Goal: Task Accomplishment & Management: Manage account settings

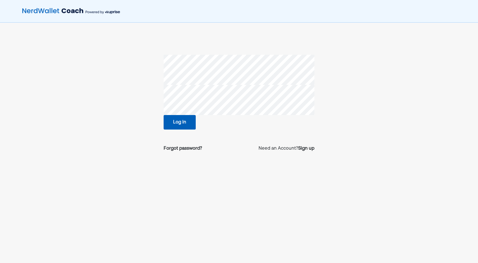
click at [171, 126] on button "Log in" at bounding box center [180, 122] width 32 height 15
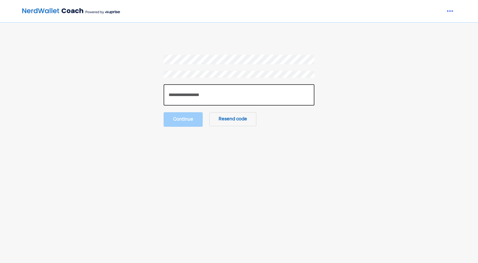
click at [209, 96] on input "number" at bounding box center [239, 94] width 151 height 21
paste input "******"
type input "******"
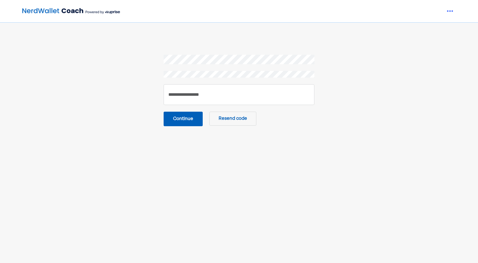
click at [189, 119] on button "Continue" at bounding box center [183, 119] width 39 height 15
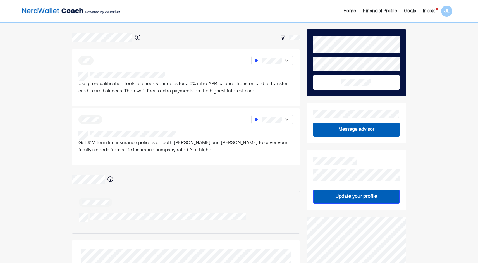
click at [432, 8] on div "Inbox" at bounding box center [429, 11] width 12 height 7
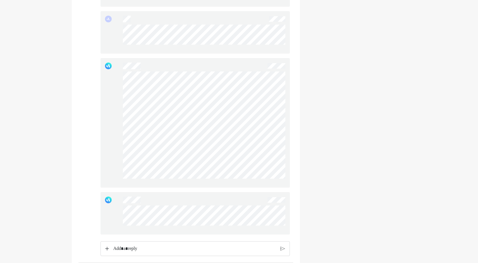
scroll to position [447, 0]
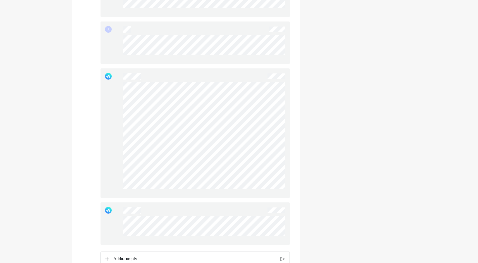
click at [124, 91] on div at bounding box center [195, 133] width 189 height 130
drag, startPoint x: 287, startPoint y: 139, endPoint x: 115, endPoint y: 108, distance: 174.3
click at [115, 108] on div at bounding box center [195, 133] width 189 height 130
click at [114, 151] on div at bounding box center [195, 133] width 189 height 130
drag, startPoint x: 114, startPoint y: 151, endPoint x: 122, endPoint y: 153, distance: 8.3
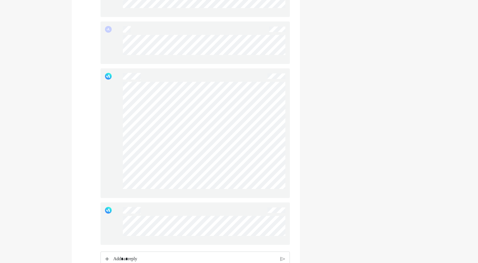
click at [122, 153] on div at bounding box center [195, 133] width 189 height 130
click at [247, 172] on div at bounding box center [195, 133] width 189 height 130
click at [249, 171] on div at bounding box center [195, 133] width 189 height 130
drag, startPoint x: 123, startPoint y: 150, endPoint x: 113, endPoint y: 148, distance: 9.9
click at [113, 148] on div at bounding box center [195, 133] width 189 height 130
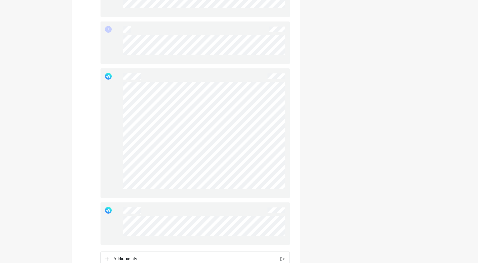
scroll to position [475, 0]
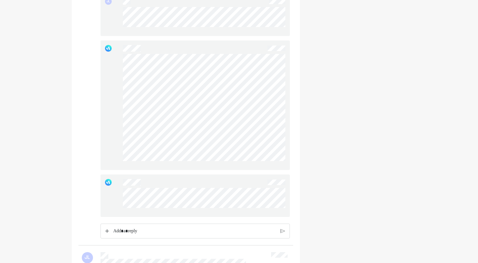
click at [122, 196] on div at bounding box center [195, 196] width 189 height 42
click at [116, 197] on div at bounding box center [195, 196] width 189 height 42
click at [210, 208] on div at bounding box center [195, 196] width 189 height 42
click at [126, 195] on div at bounding box center [204, 200] width 162 height 25
drag, startPoint x: 256, startPoint y: 215, endPoint x: 101, endPoint y: 191, distance: 156.2
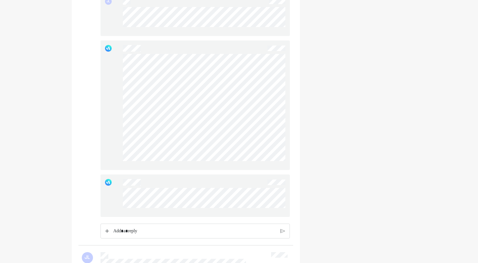
click at [101, 191] on div at bounding box center [195, 196] width 189 height 42
drag, startPoint x: 199, startPoint y: 214, endPoint x: 109, endPoint y: 196, distance: 91.3
click at [109, 196] on div at bounding box center [195, 196] width 189 height 42
click at [113, 194] on div at bounding box center [195, 196] width 189 height 42
click at [141, 235] on p "Rich Text Editor. Editing area: main" at bounding box center [194, 230] width 163 height 7
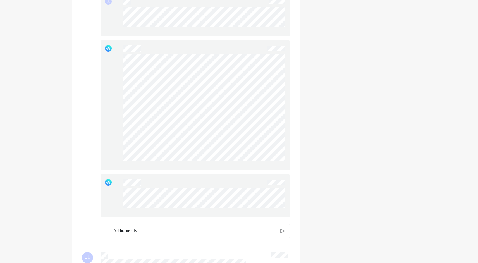
click at [184, 232] on p "Rich Text Editor. Editing area: main" at bounding box center [194, 230] width 163 height 7
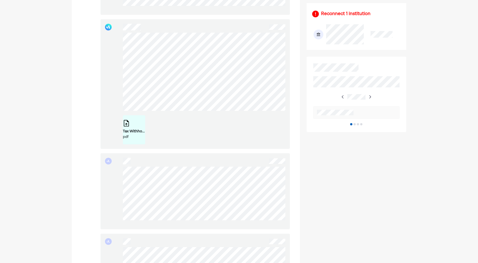
scroll to position [223, 0]
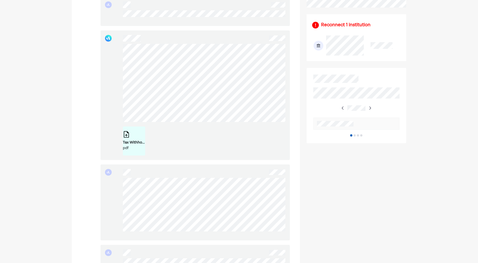
click at [134, 145] on div "Tax Withholding Estimator - Results _ Internal Revenue Service.pdf" at bounding box center [134, 143] width 22 height 6
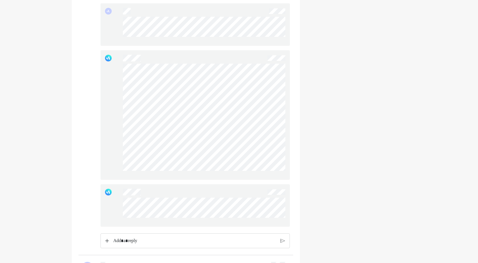
scroll to position [503, 0]
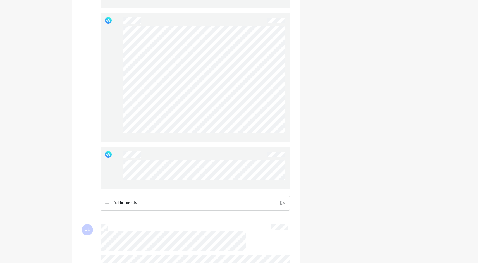
click at [136, 207] on p "Rich Text Editor. Editing area: main" at bounding box center [194, 203] width 163 height 7
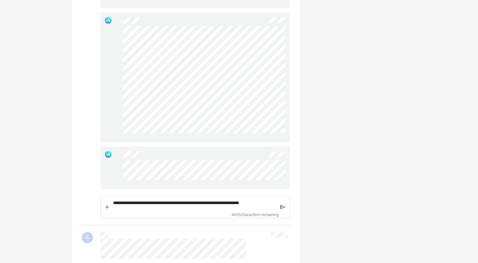
click at [234, 206] on p "**********" at bounding box center [194, 202] width 163 height 7
click at [271, 205] on p "**********" at bounding box center [194, 202] width 163 height 7
click at [238, 214] on p "**********" at bounding box center [194, 206] width 163 height 14
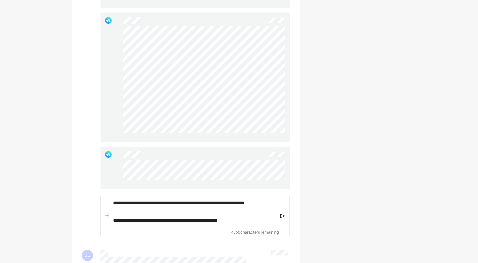
click at [281, 225] on div "**********" at bounding box center [195, 216] width 189 height 41
click at [281, 219] on img at bounding box center [282, 216] width 5 height 5
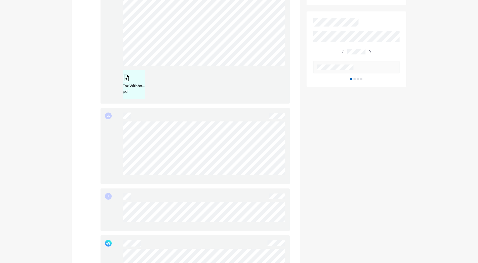
scroll to position [279, 0]
click at [117, 209] on div "JL" at bounding box center [195, 210] width 189 height 42
click at [266, 227] on div "JL" at bounding box center [195, 210] width 189 height 42
drag, startPoint x: 116, startPoint y: 209, endPoint x: 121, endPoint y: 129, distance: 80.0
click at [121, 129] on div "JL" at bounding box center [195, 147] width 189 height 76
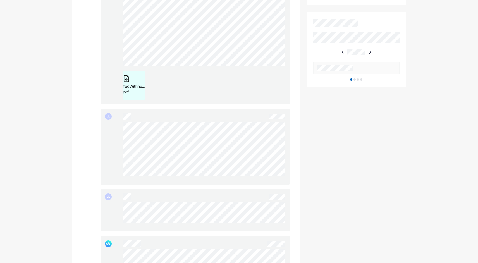
click at [118, 125] on div "JL" at bounding box center [195, 147] width 189 height 76
drag, startPoint x: 168, startPoint y: 181, endPoint x: 115, endPoint y: 131, distance: 72.9
click at [115, 131] on div "JL" at bounding box center [195, 147] width 189 height 76
click at [118, 130] on div "JL" at bounding box center [195, 147] width 189 height 76
click at [116, 133] on div "JL" at bounding box center [195, 147] width 189 height 76
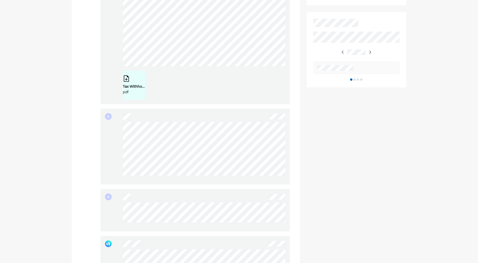
click at [116, 130] on div "JL" at bounding box center [195, 147] width 189 height 76
drag, startPoint x: 122, startPoint y: 104, endPoint x: 278, endPoint y: 194, distance: 179.8
click at [278, 194] on div at bounding box center [195, 133] width 189 height 130
click at [278, 194] on div at bounding box center [204, 138] width 162 height 112
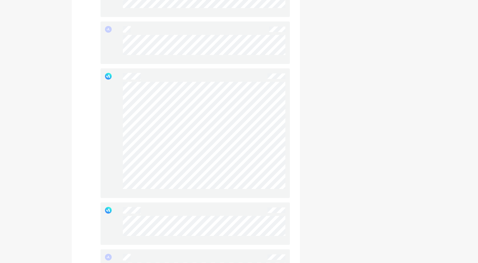
click at [124, 108] on div at bounding box center [204, 138] width 162 height 112
drag, startPoint x: 119, startPoint y: 82, endPoint x: 263, endPoint y: 197, distance: 183.8
click at [263, 197] on div at bounding box center [195, 133] width 189 height 130
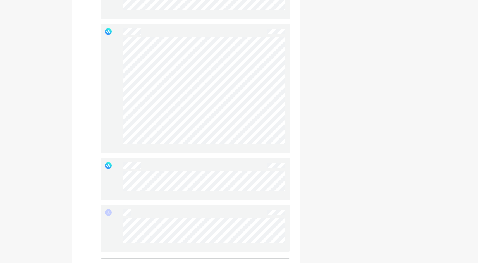
scroll to position [503, 0]
click at [120, 164] on div at bounding box center [195, 168] width 189 height 42
click at [203, 182] on div at bounding box center [195, 168] width 189 height 42
drag, startPoint x: 122, startPoint y: 165, endPoint x: 120, endPoint y: 168, distance: 3.3
click at [120, 168] on div at bounding box center [195, 168] width 189 height 42
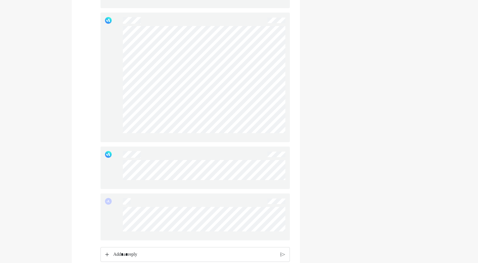
drag, startPoint x: 233, startPoint y: 185, endPoint x: 120, endPoint y: 165, distance: 114.5
click at [120, 165] on div at bounding box center [195, 168] width 189 height 42
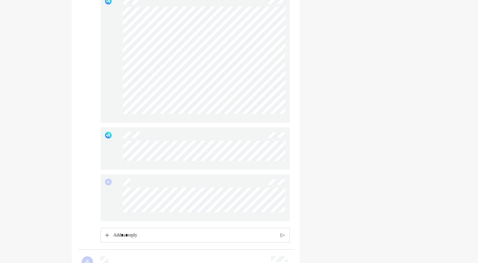
scroll to position [531, 0]
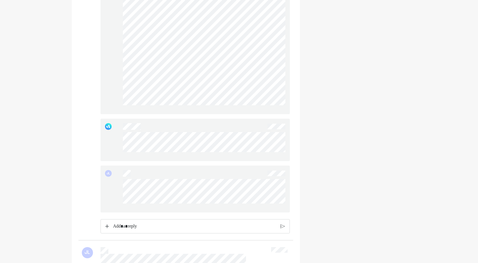
click at [144, 230] on p "Rich Text Editor. Editing area: main" at bounding box center [194, 226] width 163 height 7
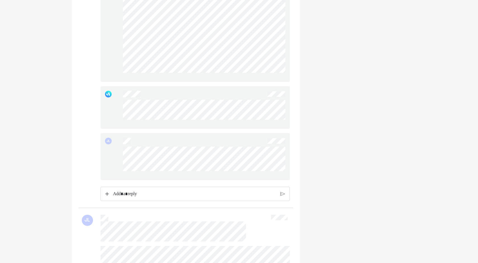
scroll to position [587, 0]
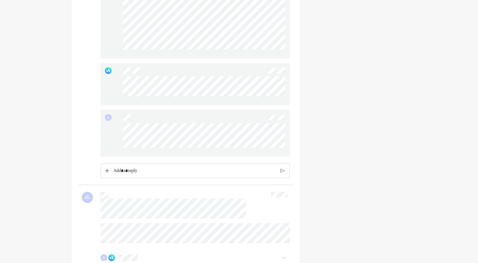
click at [146, 178] on div "Rich Text Editor. Editing area: main" at bounding box center [194, 171] width 168 height 14
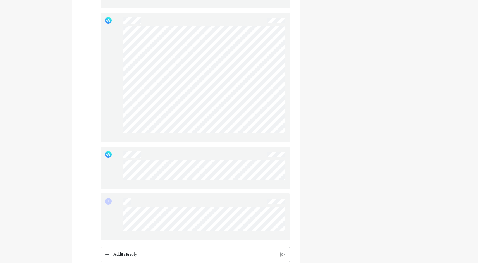
scroll to position [503, 0]
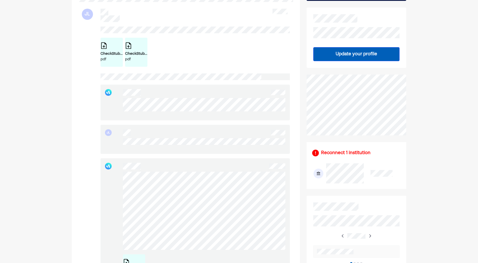
scroll to position [112, 0]
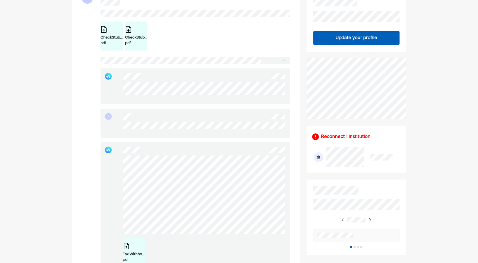
click at [116, 162] on div "Tax Withholding Estimator - Results _ Internal Revenue Service.pdf pdf" at bounding box center [195, 207] width 189 height 130
click at [192, 194] on div "Tax Withholding Estimator - Results _ Internal Revenue Service.pdf pdf" at bounding box center [195, 207] width 189 height 130
drag, startPoint x: 117, startPoint y: 164, endPoint x: 112, endPoint y: 167, distance: 6.4
click at [112, 167] on div "Tax Withholding Estimator - Results _ Internal Revenue Service.pdf pdf" at bounding box center [195, 207] width 189 height 130
click at [120, 165] on div "Tax Withholding Estimator - Results _ Internal Revenue Service.pdf pdf" at bounding box center [195, 207] width 189 height 130
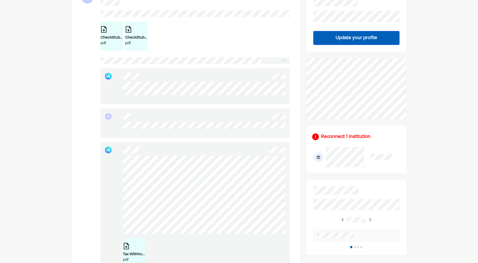
click at [119, 165] on div "Tax Withholding Estimator - Results _ Internal Revenue Service.pdf pdf" at bounding box center [195, 207] width 189 height 130
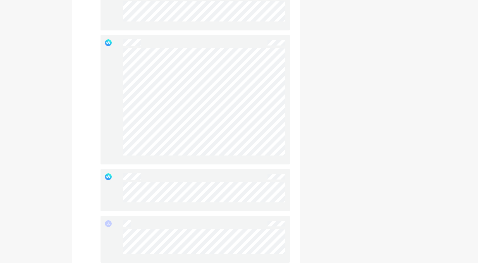
scroll to position [475, 0]
click at [115, 76] on div at bounding box center [195, 106] width 189 height 130
click at [123, 76] on div at bounding box center [195, 106] width 189 height 130
click at [270, 121] on div at bounding box center [195, 106] width 189 height 130
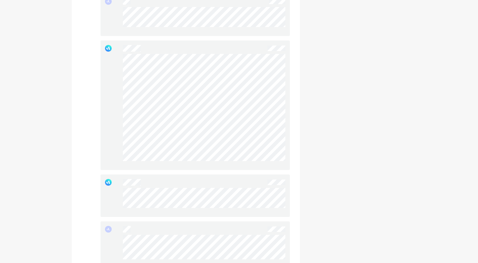
drag, startPoint x: 276, startPoint y: 168, endPoint x: 116, endPoint y: 154, distance: 160.7
click at [116, 154] on div at bounding box center [195, 106] width 189 height 130
click at [114, 118] on div at bounding box center [195, 106] width 189 height 130
drag, startPoint x: 114, startPoint y: 118, endPoint x: 118, endPoint y: 123, distance: 6.2
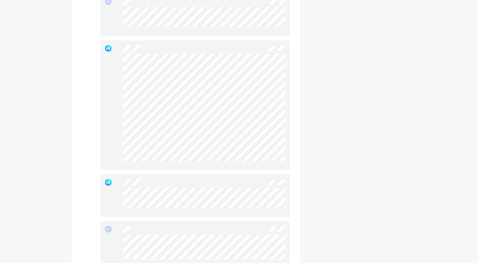
click at [118, 123] on div at bounding box center [195, 106] width 189 height 130
drag, startPoint x: 122, startPoint y: 121, endPoint x: 285, endPoint y: 165, distance: 169.7
click at [285, 165] on div at bounding box center [195, 106] width 189 height 130
click at [118, 120] on div at bounding box center [195, 106] width 189 height 130
drag, startPoint x: 118, startPoint y: 120, endPoint x: 120, endPoint y: 124, distance: 4.4
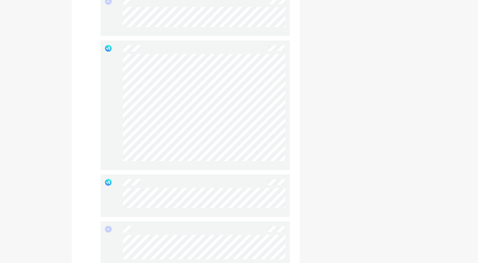
click at [120, 124] on div at bounding box center [195, 106] width 189 height 130
click at [282, 162] on div at bounding box center [195, 106] width 189 height 130
drag, startPoint x: 117, startPoint y: 120, endPoint x: 104, endPoint y: 119, distance: 12.3
click at [104, 119] on div at bounding box center [195, 106] width 189 height 130
drag, startPoint x: 104, startPoint y: 119, endPoint x: 110, endPoint y: 129, distance: 11.6
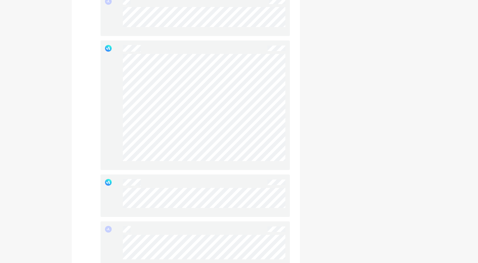
click at [110, 129] on div at bounding box center [195, 106] width 189 height 130
click at [274, 164] on div at bounding box center [195, 106] width 189 height 130
drag, startPoint x: 120, startPoint y: 123, endPoint x: 114, endPoint y: 124, distance: 5.9
click at [114, 124] on div at bounding box center [195, 106] width 189 height 130
drag, startPoint x: 114, startPoint y: 124, endPoint x: 119, endPoint y: 131, distance: 9.0
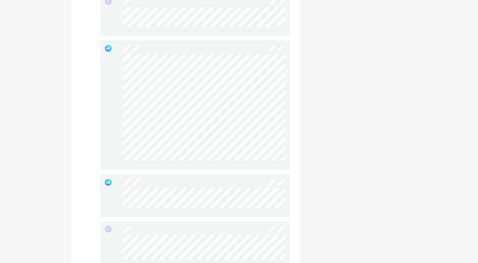
click at [119, 131] on div at bounding box center [195, 106] width 189 height 130
click at [118, 62] on div at bounding box center [195, 106] width 189 height 130
click at [278, 163] on div at bounding box center [195, 106] width 189 height 130
click at [123, 54] on div at bounding box center [195, 106] width 189 height 130
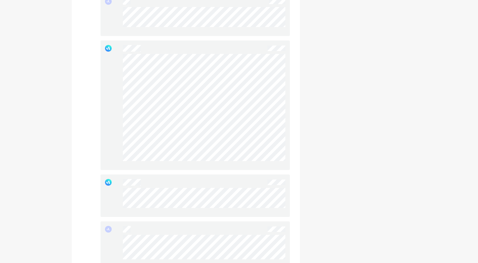
drag, startPoint x: 122, startPoint y: 58, endPoint x: 119, endPoint y: 61, distance: 4.6
click at [119, 61] on div at bounding box center [195, 106] width 189 height 130
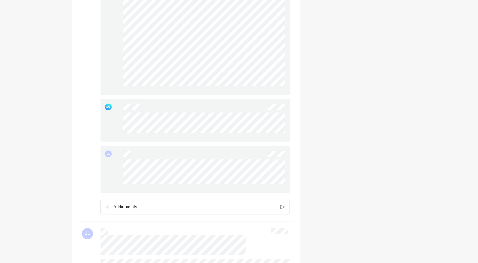
scroll to position [559, 0]
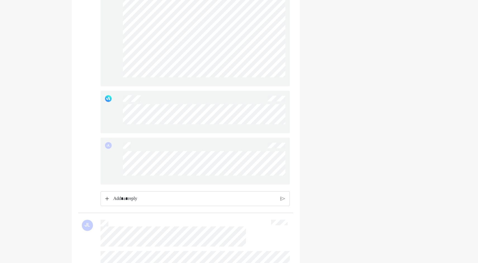
drag, startPoint x: 17, startPoint y: 17, endPoint x: 52, endPoint y: 0, distance: 38.7
